Goal: Communication & Community: Answer question/provide support

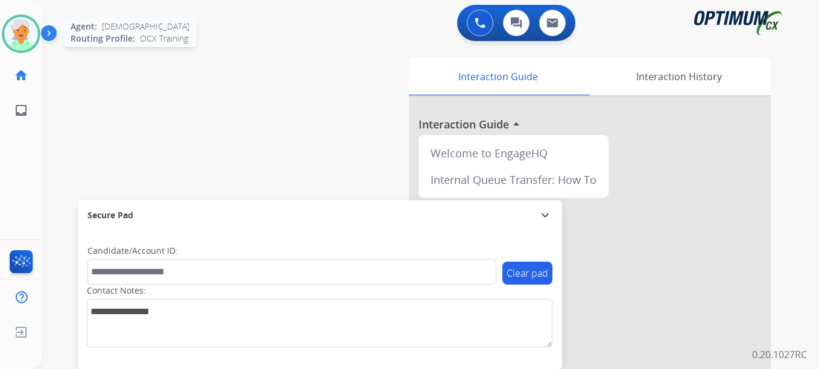
click at [8, 47] on div at bounding box center [21, 33] width 39 height 39
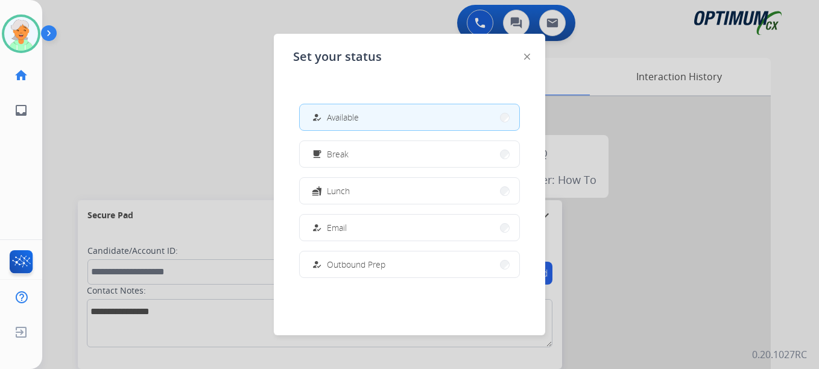
click at [103, 99] on div at bounding box center [409, 184] width 819 height 369
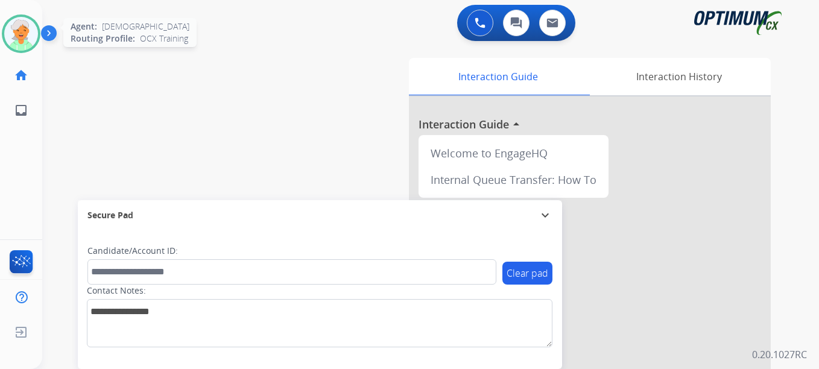
click at [31, 24] on img at bounding box center [21, 34] width 34 height 34
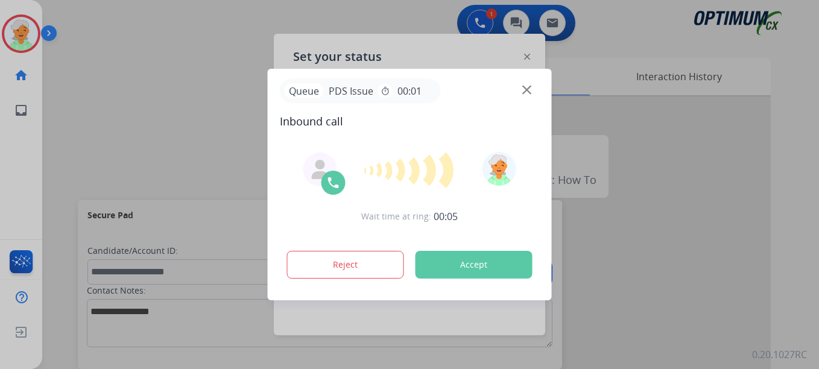
click at [482, 259] on button "Accept" at bounding box center [474, 265] width 117 height 28
click at [480, 258] on button "Accept" at bounding box center [474, 265] width 117 height 28
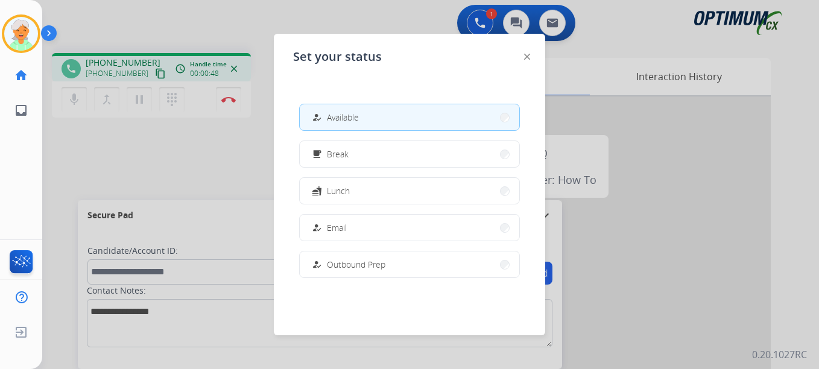
click at [150, 77] on div at bounding box center [409, 184] width 819 height 369
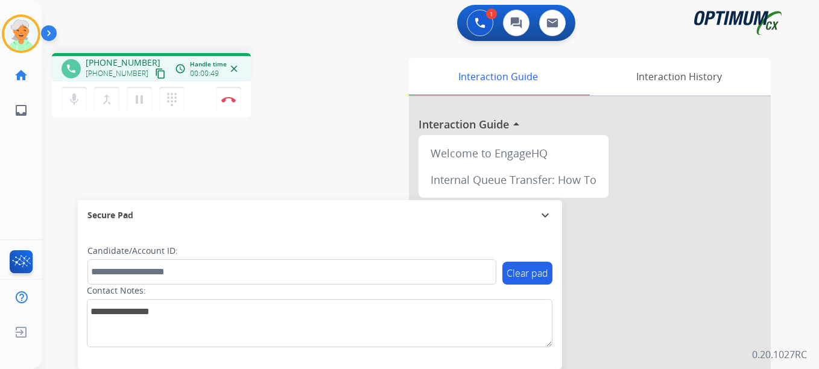
click at [155, 77] on mat-icon "content_copy" at bounding box center [160, 73] width 11 height 11
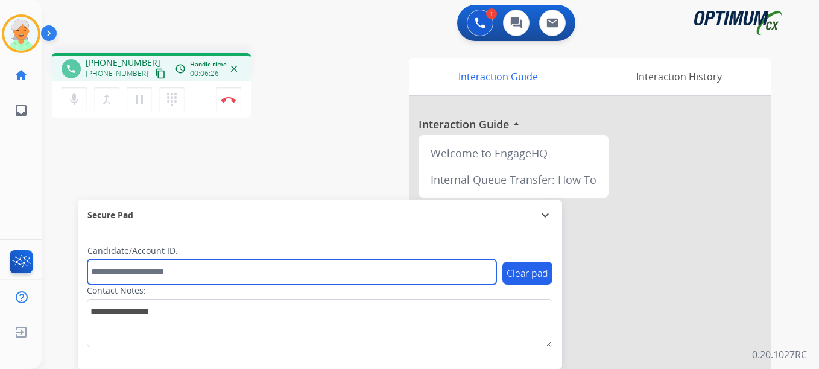
click at [177, 274] on input "text" at bounding box center [291, 271] width 409 height 25
paste input "*******"
type input "*******"
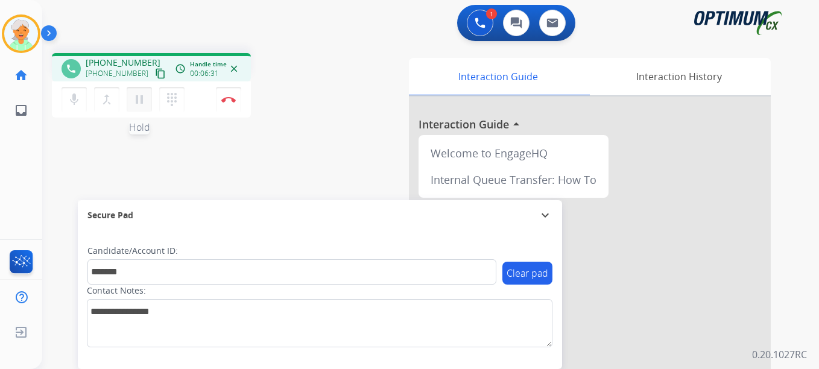
click at [142, 96] on mat-icon "pause" at bounding box center [139, 99] width 14 height 14
click at [225, 105] on button "Disconnect" at bounding box center [228, 99] width 25 height 25
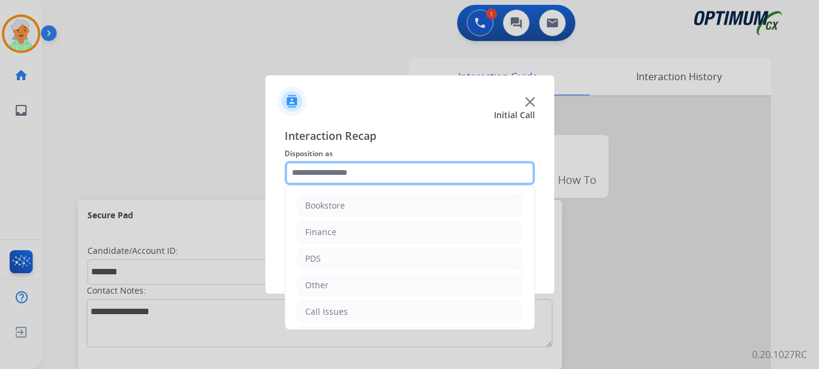
click at [419, 182] on input "text" at bounding box center [410, 173] width 250 height 24
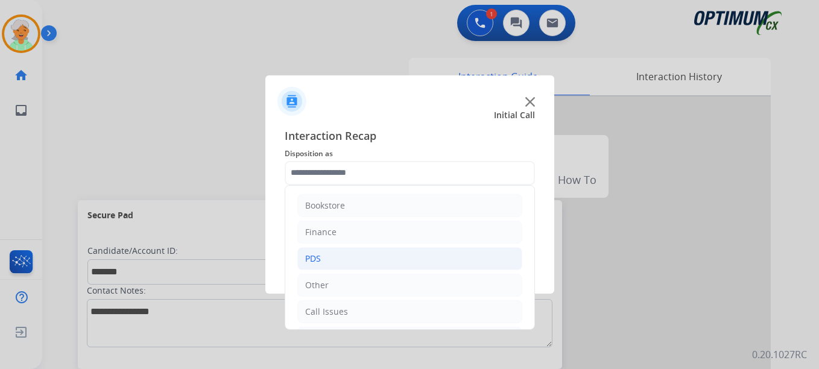
click at [341, 255] on li "PDS" at bounding box center [409, 258] width 225 height 23
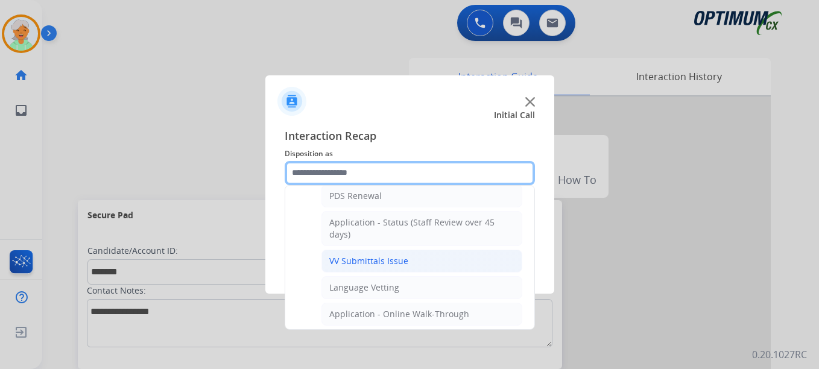
scroll to position [241, 0]
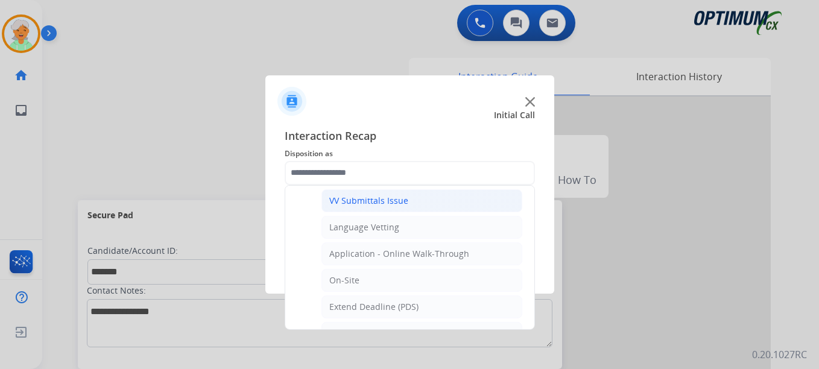
click at [369, 200] on div "VV Submittals Issue" at bounding box center [368, 201] width 79 height 12
type input "**********"
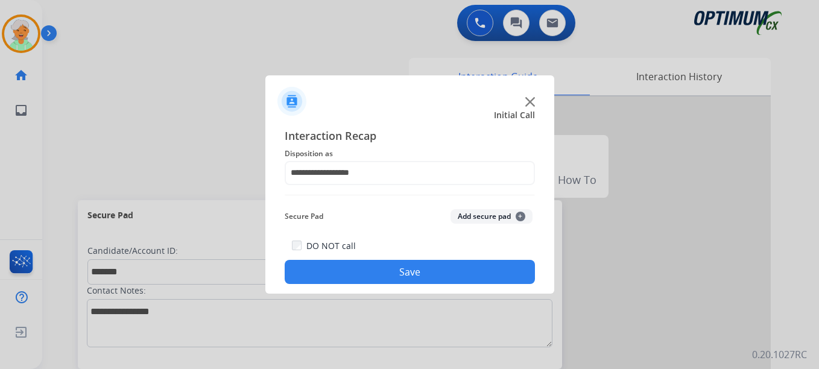
click at [448, 274] on button "Save" at bounding box center [410, 272] width 250 height 24
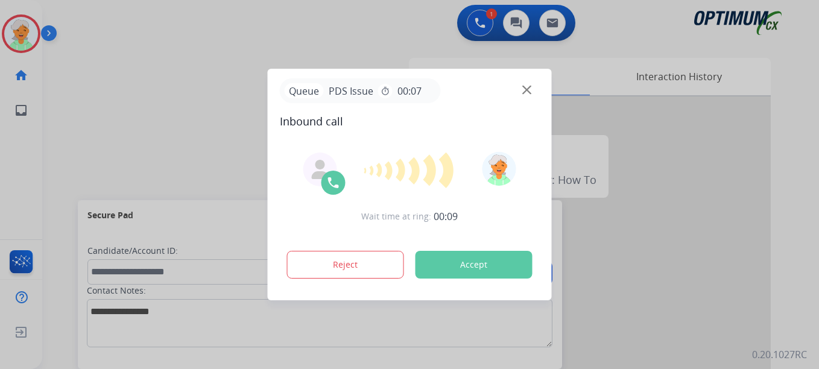
click at [469, 278] on div "Reject Accept" at bounding box center [410, 262] width 260 height 37
click at [473, 265] on button "Accept" at bounding box center [474, 265] width 117 height 28
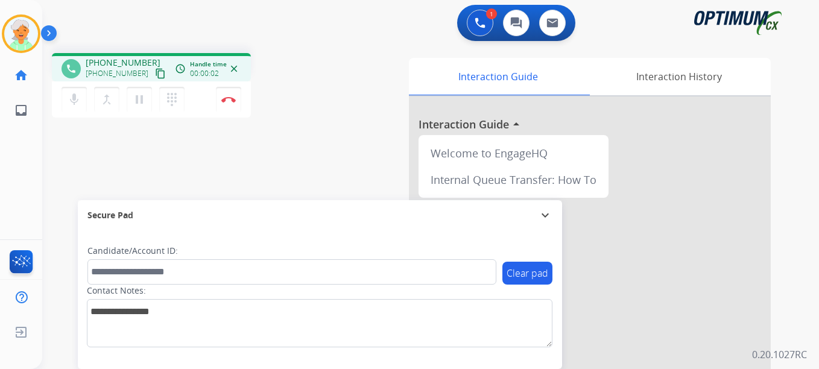
click at [155, 75] on mat-icon "content_copy" at bounding box center [160, 73] width 11 height 11
click at [142, 101] on mat-icon "pause" at bounding box center [139, 99] width 14 height 14
click at [223, 98] on img at bounding box center [228, 100] width 14 height 6
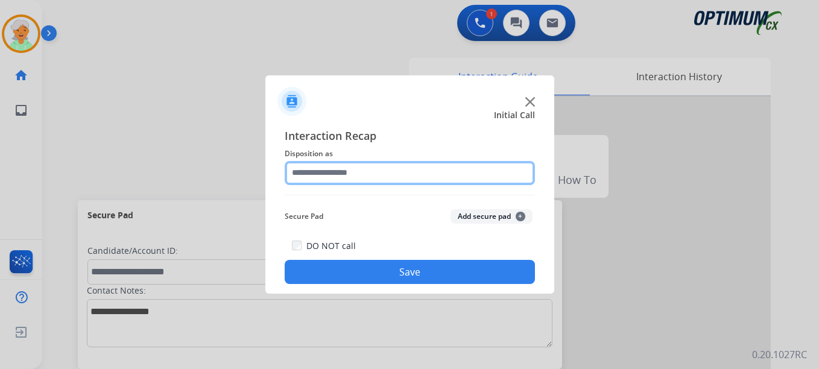
click at [357, 171] on input "text" at bounding box center [410, 173] width 250 height 24
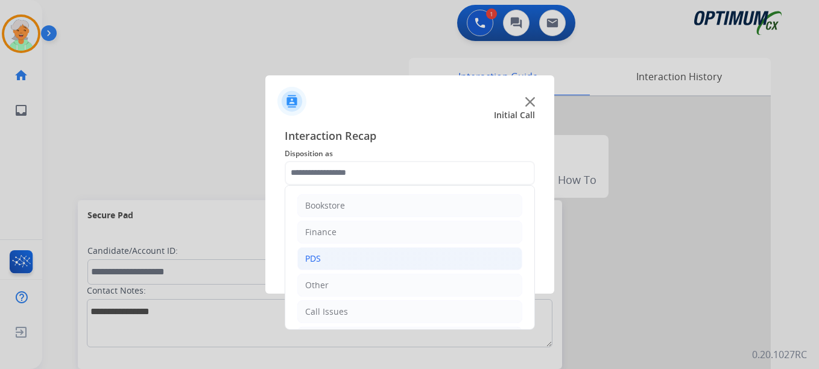
click at [350, 259] on li "PDS" at bounding box center [409, 258] width 225 height 23
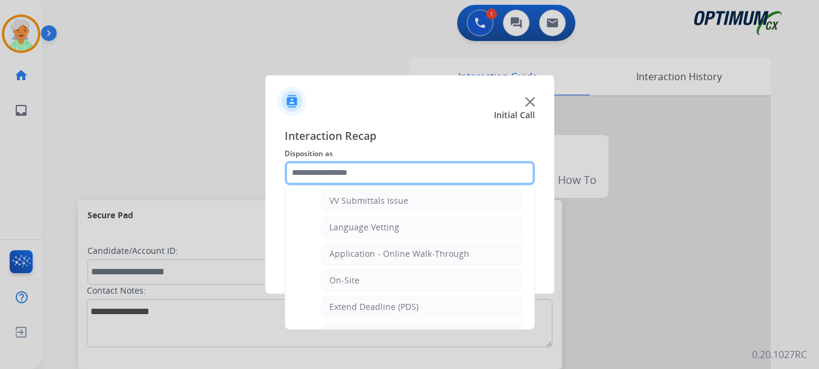
scroll to position [302, 0]
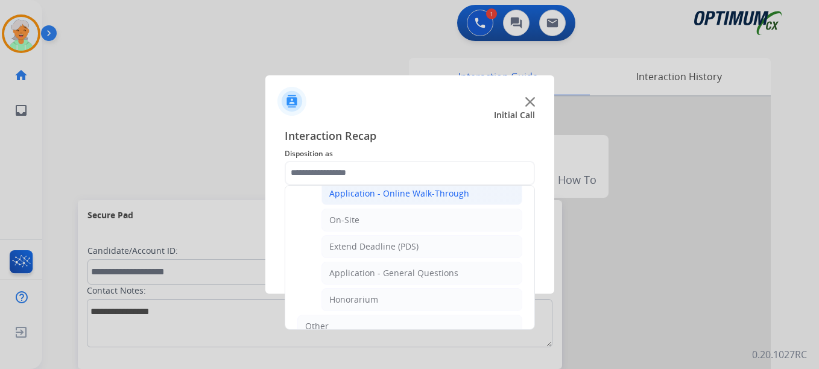
click at [364, 197] on div "Application - Online Walk-Through" at bounding box center [399, 194] width 140 height 12
type input "**********"
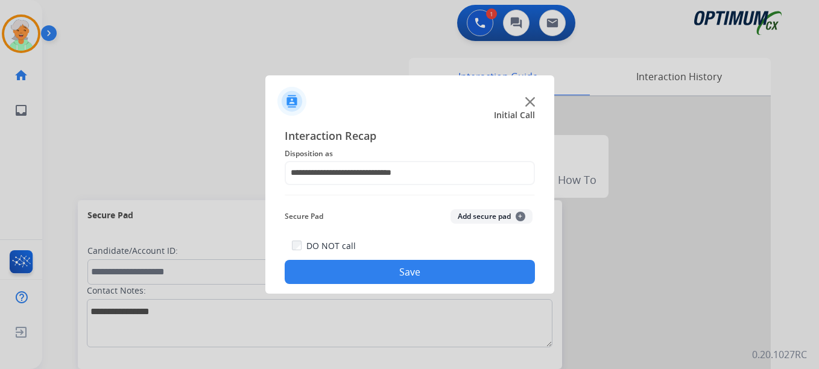
click at [414, 276] on button "Save" at bounding box center [410, 272] width 250 height 24
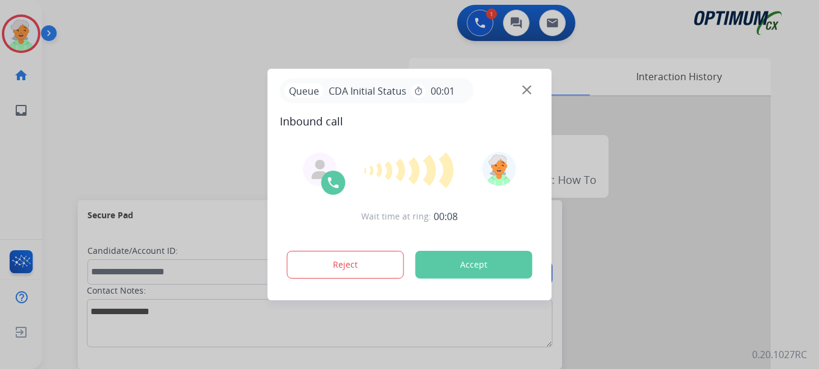
click at [442, 269] on button "Accept" at bounding box center [474, 265] width 117 height 28
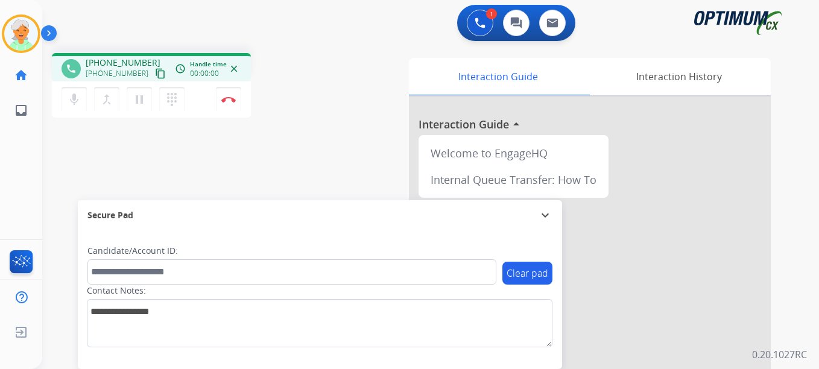
click at [155, 72] on mat-icon "content_copy" at bounding box center [160, 73] width 11 height 11
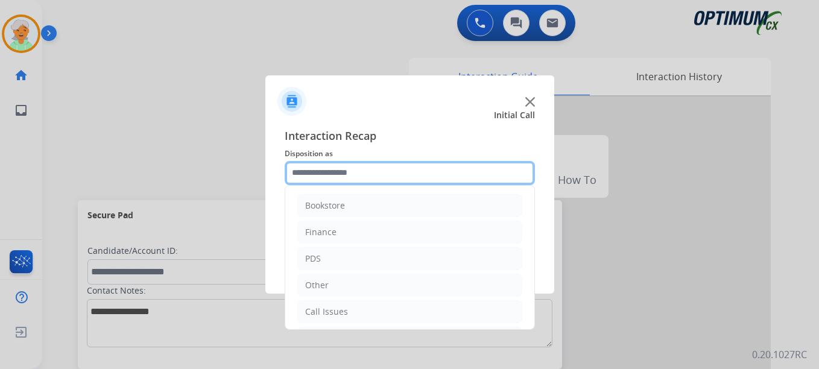
click at [348, 173] on input "text" at bounding box center [410, 173] width 250 height 24
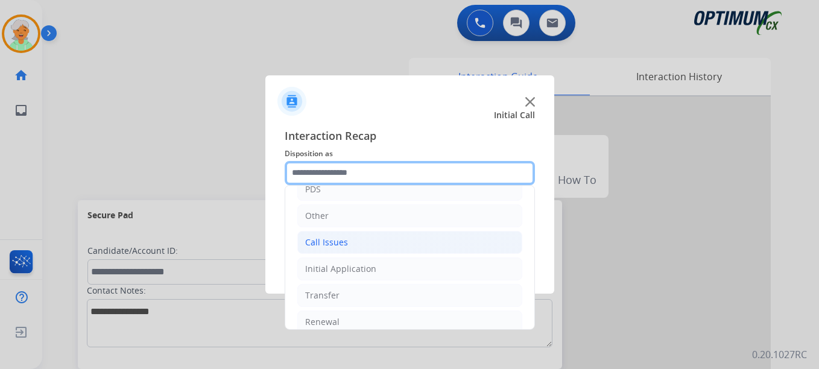
scroll to position [82, 0]
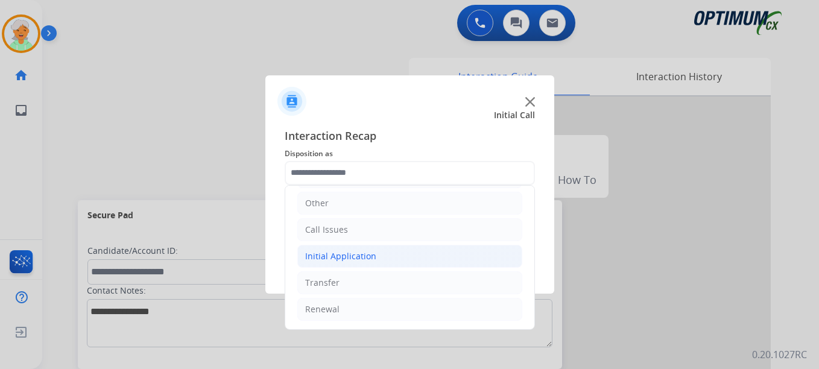
click at [353, 256] on div "Initial Application" at bounding box center [340, 256] width 71 height 12
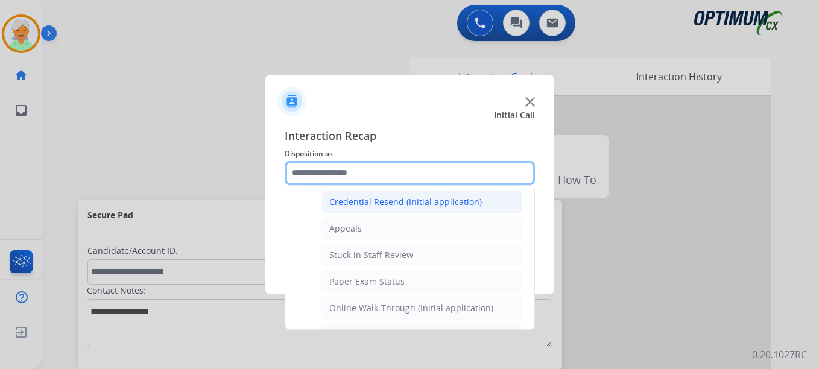
scroll to position [203, 0]
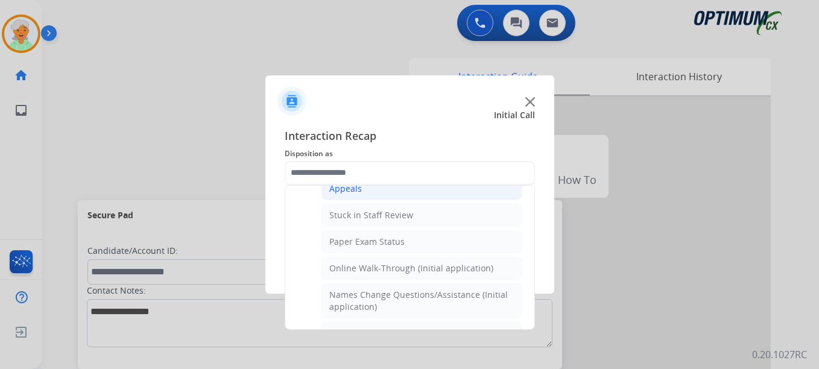
click at [350, 195] on li "Appeals" at bounding box center [421, 188] width 201 height 23
type input "*******"
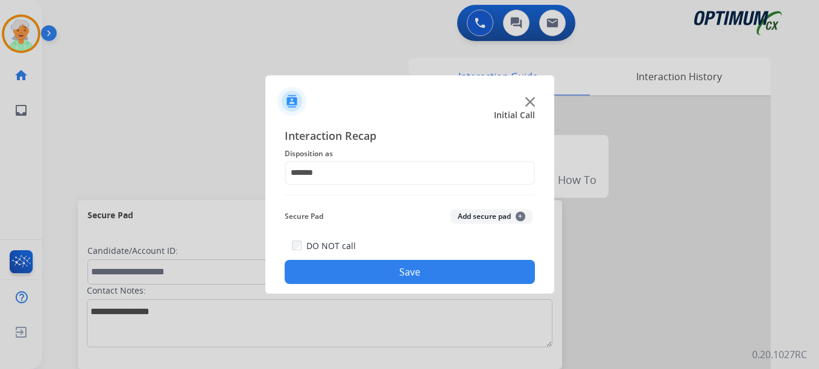
click at [452, 273] on button "Save" at bounding box center [410, 272] width 250 height 24
